Goal: Navigation & Orientation: Find specific page/section

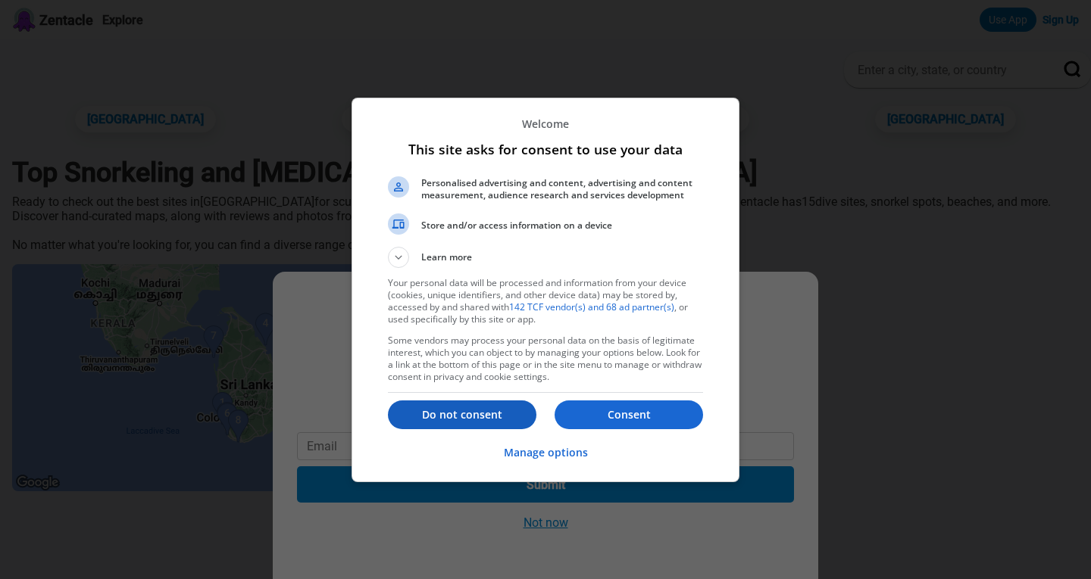
click at [480, 412] on p "Do not consent" at bounding box center [462, 415] width 148 height 15
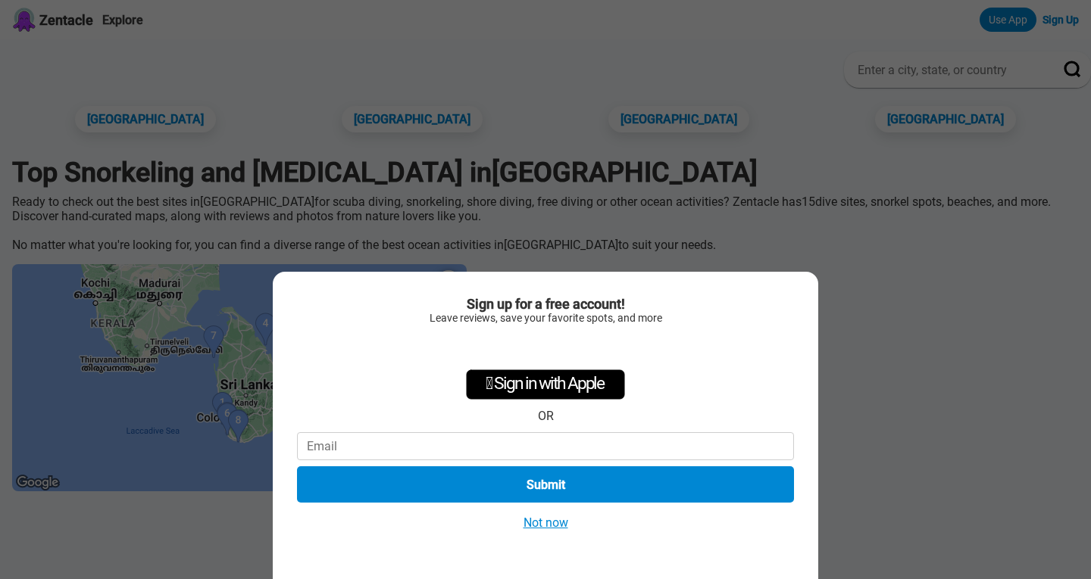
click at [548, 519] on button "Not now" at bounding box center [546, 523] width 54 height 16
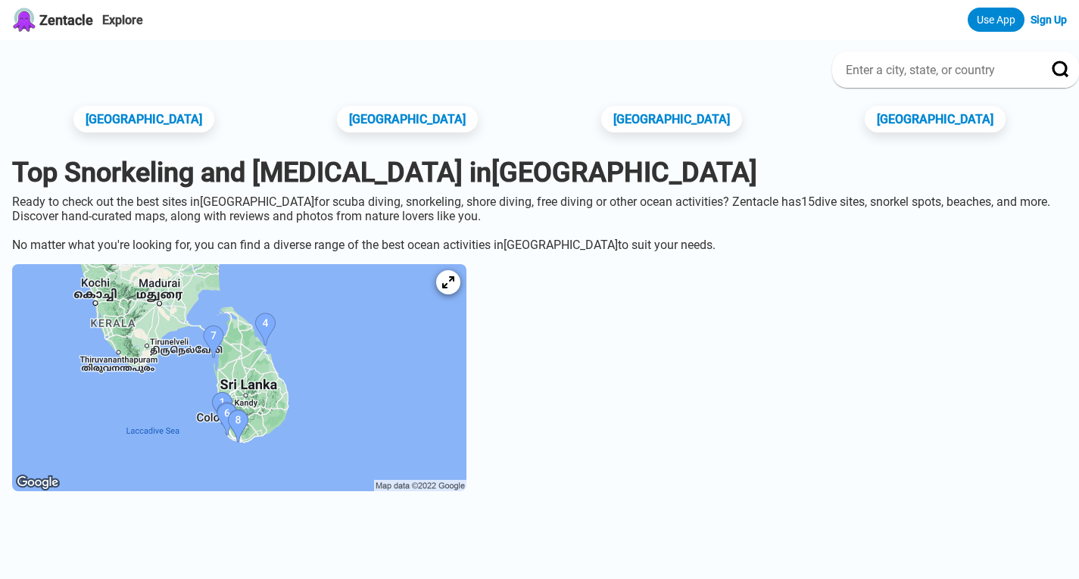
click at [273, 441] on img at bounding box center [239, 377] width 454 height 227
